Goal: Task Accomplishment & Management: Manage account settings

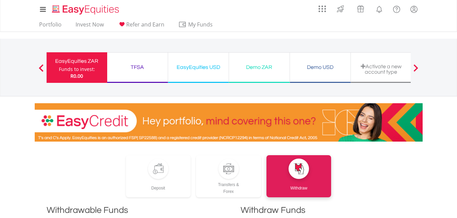
click at [135, 67] on div "TFSA" at bounding box center [137, 68] width 52 height 10
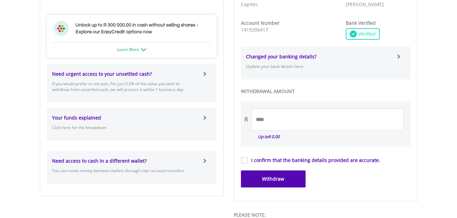
scroll to position [358, 0]
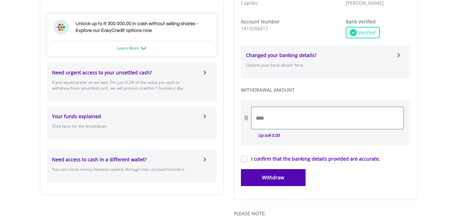
click at [299, 117] on input "****" at bounding box center [327, 118] width 152 height 22
type input "*"
type input "***"
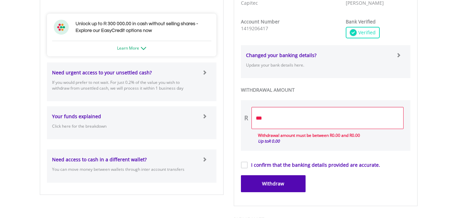
click at [245, 160] on form "**********" at bounding box center [325, 36] width 169 height 313
drag, startPoint x: 456, startPoint y: 138, endPoint x: 457, endPoint y: 116, distance: 22.1
click at [457, 116] on body "My Investments Invest Now New Listings Sell My Recurring Investments Pending Or…" at bounding box center [228, 11] width 457 height 739
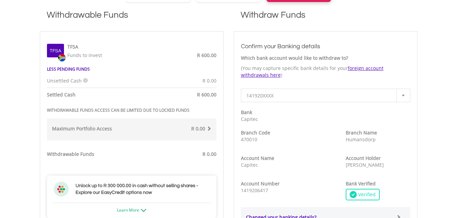
scroll to position [186, 0]
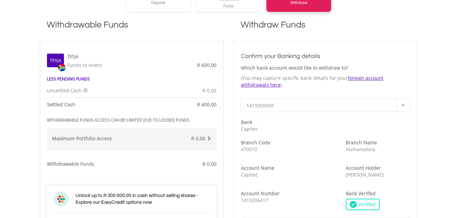
click at [209, 66] on span "R 600.00" at bounding box center [206, 65] width 19 height 6
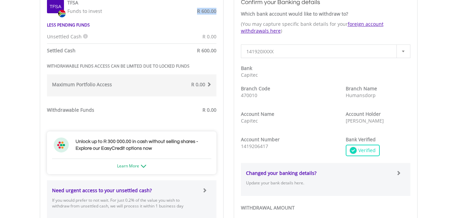
scroll to position [241, 0]
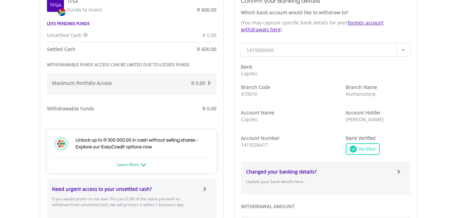
click at [195, 88] on div "R 0.00" at bounding box center [174, 84] width 85 height 9
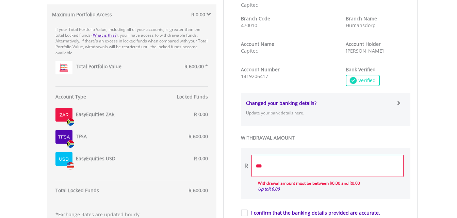
scroll to position [346, 0]
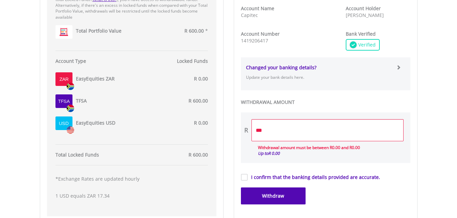
click at [190, 100] on span "R 600.00" at bounding box center [198, 101] width 19 height 6
click at [66, 101] on label "Tfsa" at bounding box center [64, 101] width 12 height 7
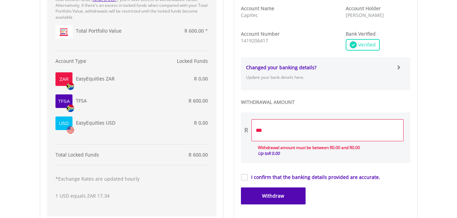
click at [66, 101] on label "Tfsa" at bounding box center [64, 101] width 12 height 7
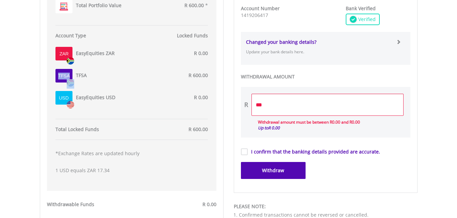
scroll to position [373, 0]
